Goal: Transaction & Acquisition: Purchase product/service

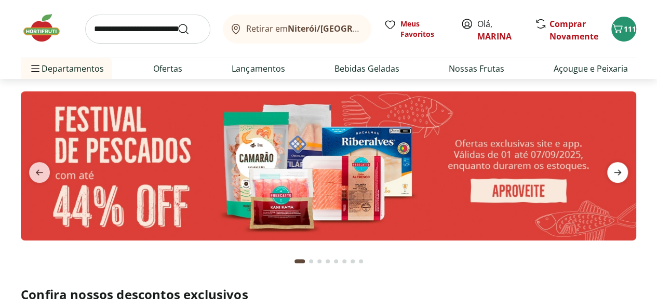
click at [618, 176] on icon "next" at bounding box center [617, 172] width 12 height 12
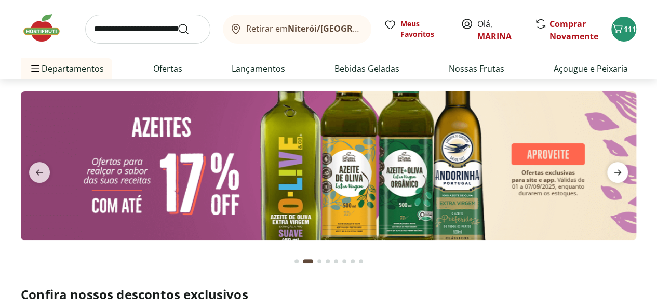
click at [618, 176] on icon "next" at bounding box center [617, 172] width 12 height 12
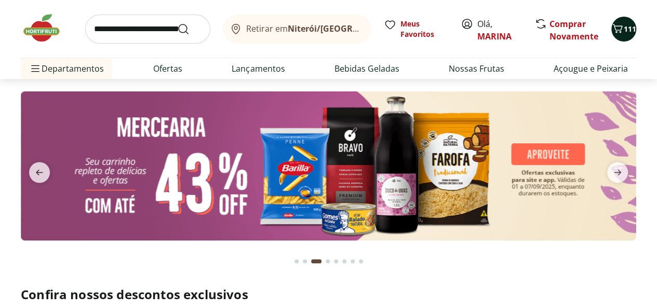
type input "*"
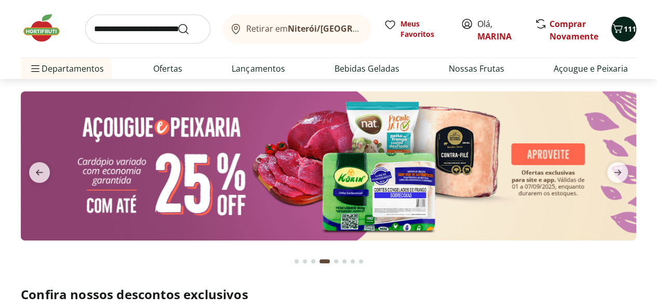
click at [620, 33] on icon "Carrinho" at bounding box center [617, 28] width 12 height 12
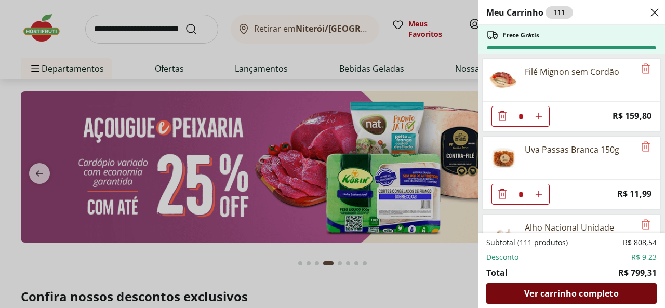
click at [580, 294] on span "Ver carrinho completo" at bounding box center [571, 293] width 94 height 8
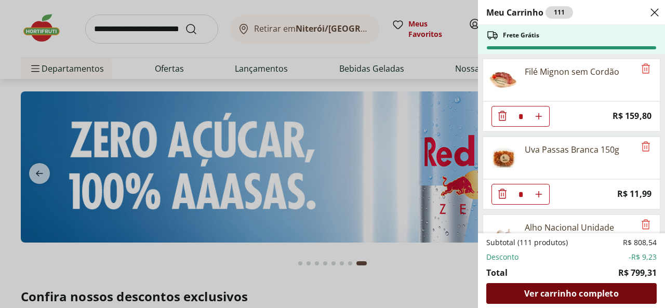
click at [563, 294] on span "Ver carrinho completo" at bounding box center [571, 293] width 94 height 8
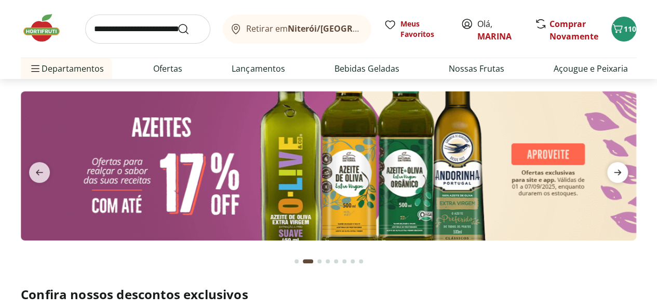
click at [611, 176] on icon "next" at bounding box center [617, 172] width 12 height 12
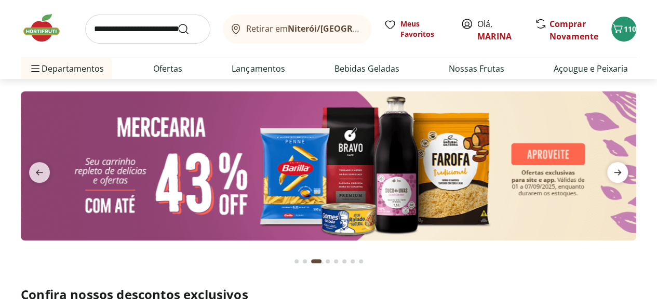
click at [611, 176] on icon "next" at bounding box center [617, 172] width 12 height 12
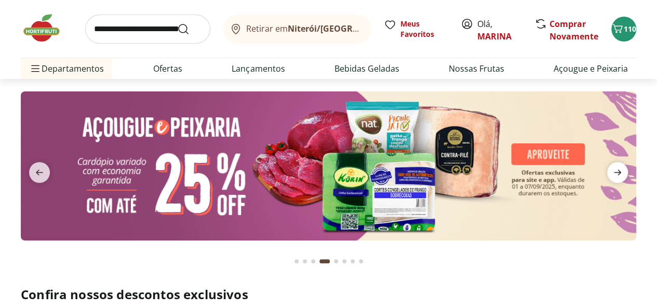
click at [611, 176] on icon "next" at bounding box center [617, 172] width 12 height 12
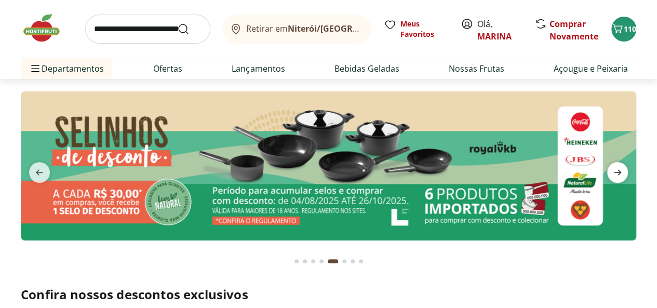
click at [611, 176] on icon "next" at bounding box center [617, 172] width 12 height 12
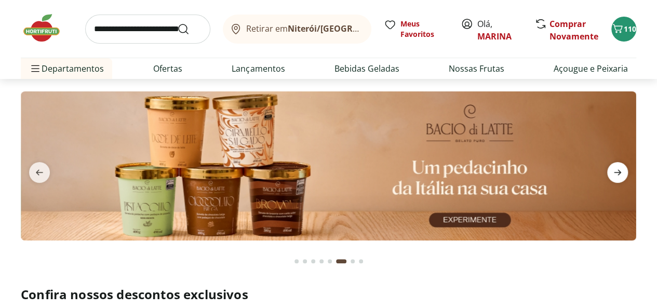
click at [611, 176] on icon "next" at bounding box center [617, 172] width 12 height 12
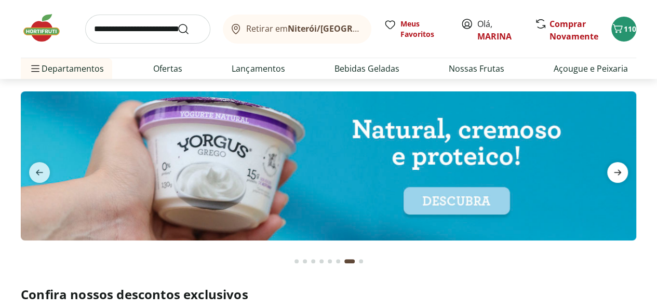
click at [611, 176] on icon "next" at bounding box center [617, 172] width 12 height 12
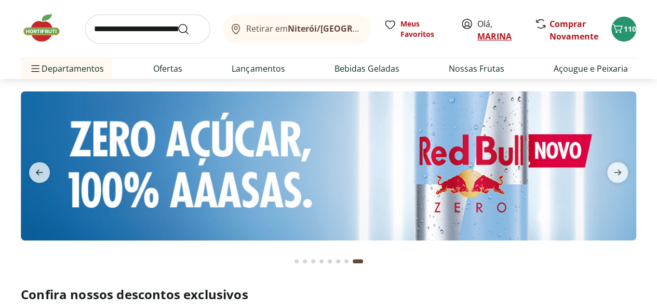
click at [501, 37] on link "MARINA" at bounding box center [494, 36] width 34 height 11
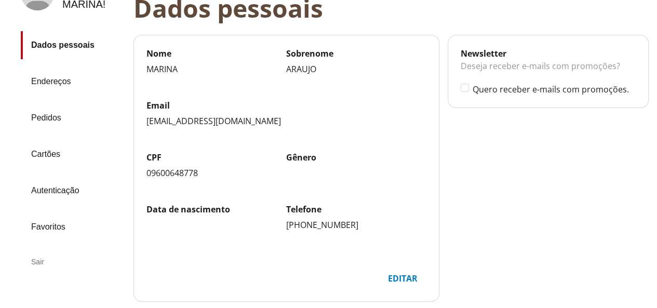
scroll to position [90, 0]
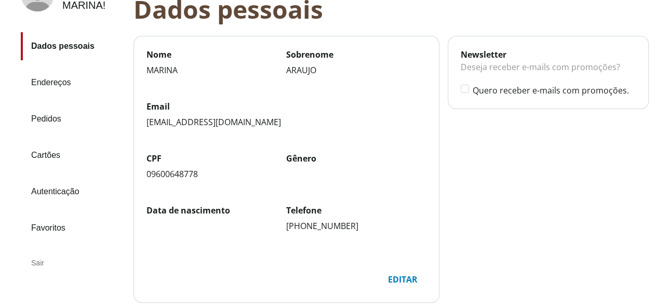
click at [70, 123] on link "Pedidos" at bounding box center [73, 119] width 104 height 28
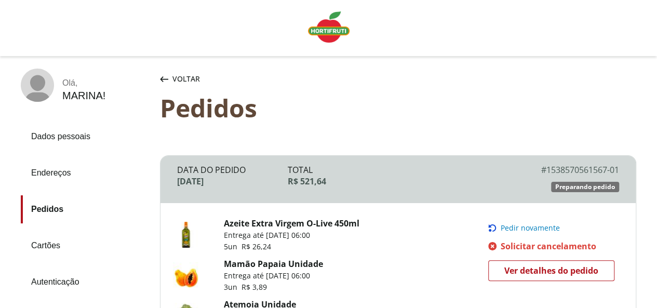
click at [86, 140] on link "Dados pessoais" at bounding box center [86, 137] width 131 height 28
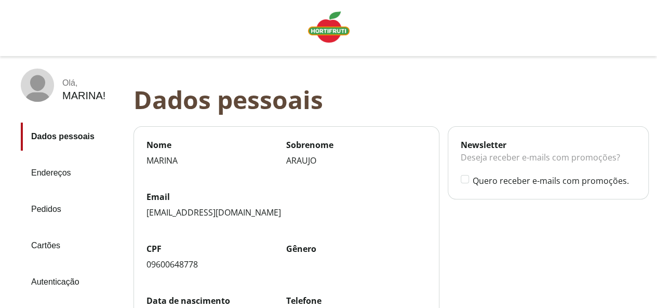
click at [326, 35] on img "Linha de sessão" at bounding box center [329, 26] width 42 height 31
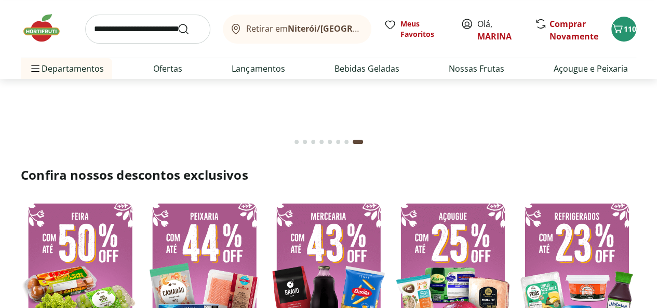
scroll to position [77, 0]
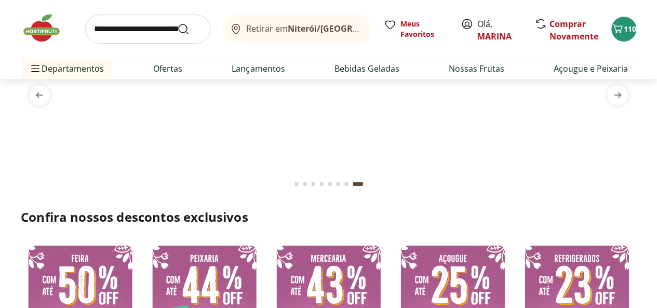
click at [38, 30] on img at bounding box center [47, 27] width 52 height 31
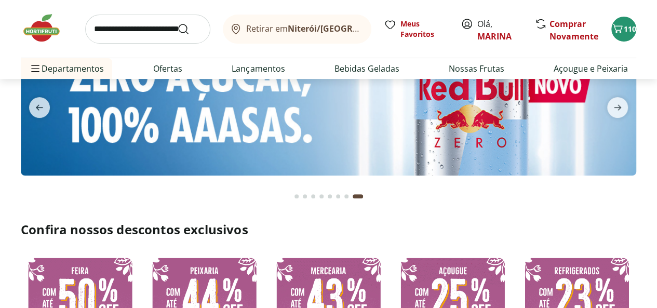
scroll to position [0, 0]
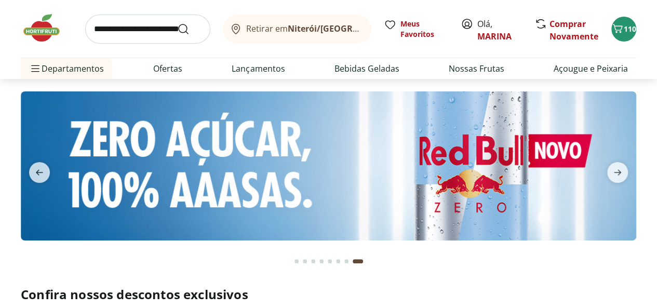
click at [52, 30] on img at bounding box center [47, 27] width 52 height 31
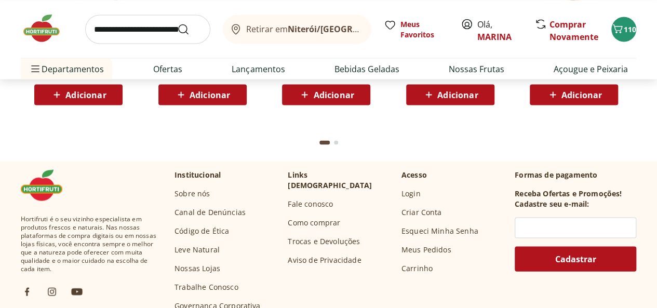
scroll to position [2961, 0]
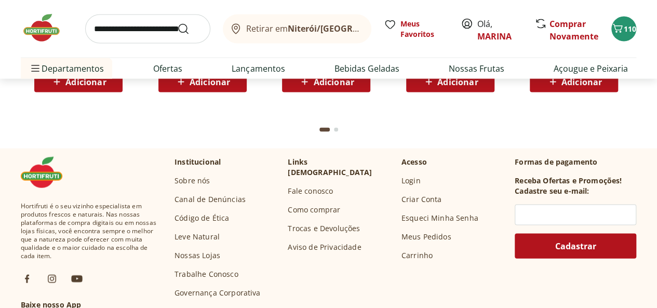
click at [324, 186] on link "Fale conosco" at bounding box center [310, 191] width 45 height 10
